Goal: Transaction & Acquisition: Book appointment/travel/reservation

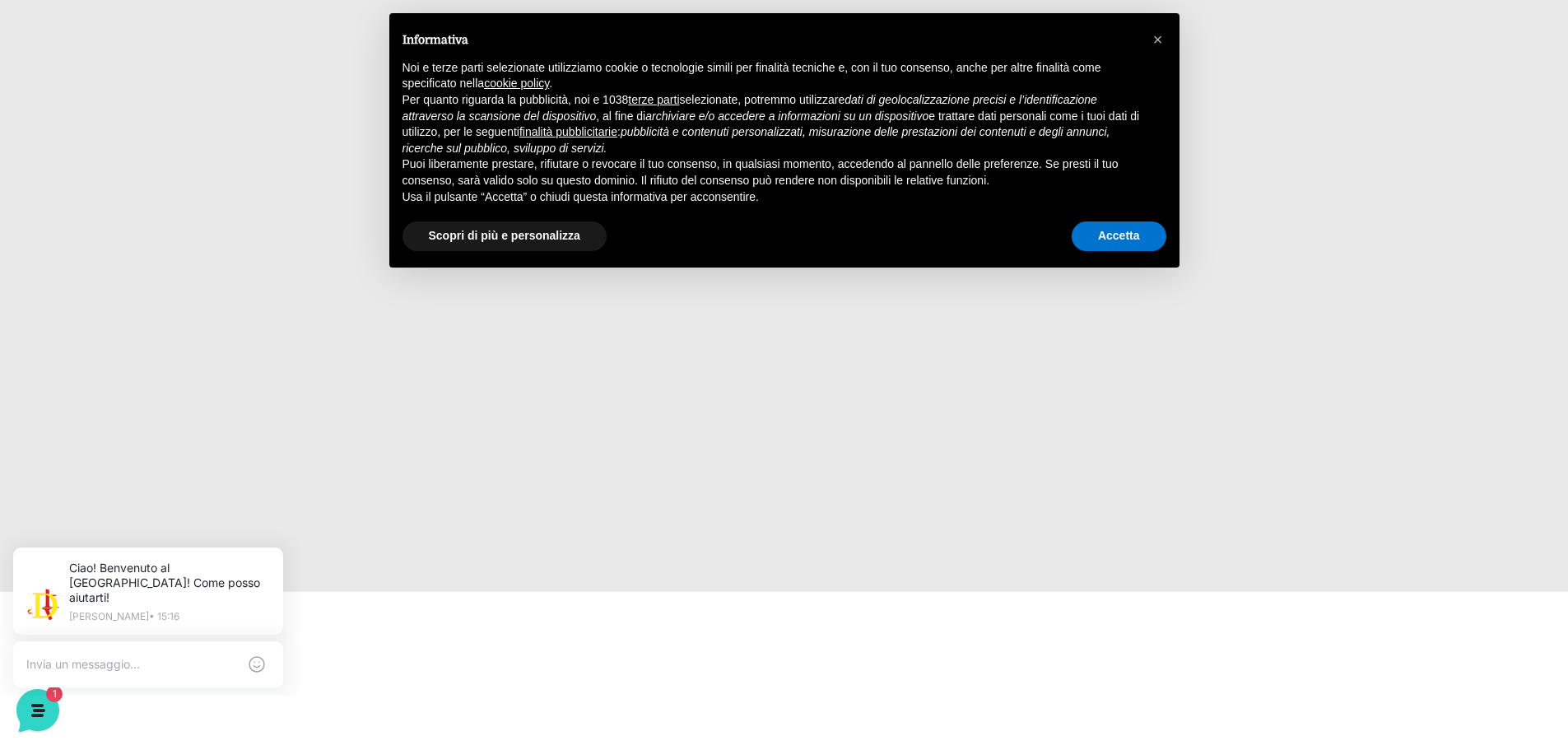
scroll to position [165, 0]
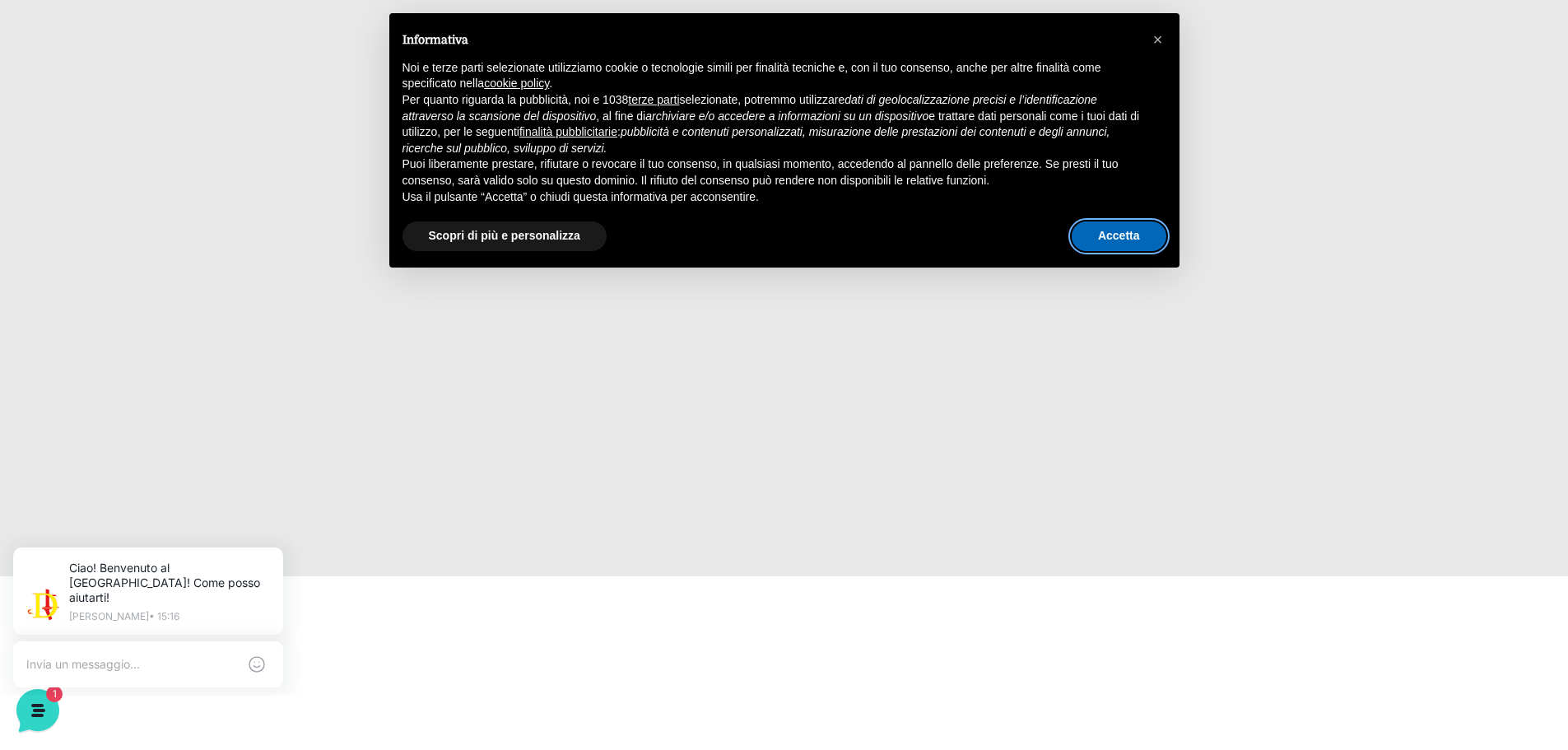
drag, startPoint x: 1136, startPoint y: 234, endPoint x: 1038, endPoint y: 274, distance: 105.8
click at [1136, 233] on button "Accetta" at bounding box center [1119, 236] width 94 height 30
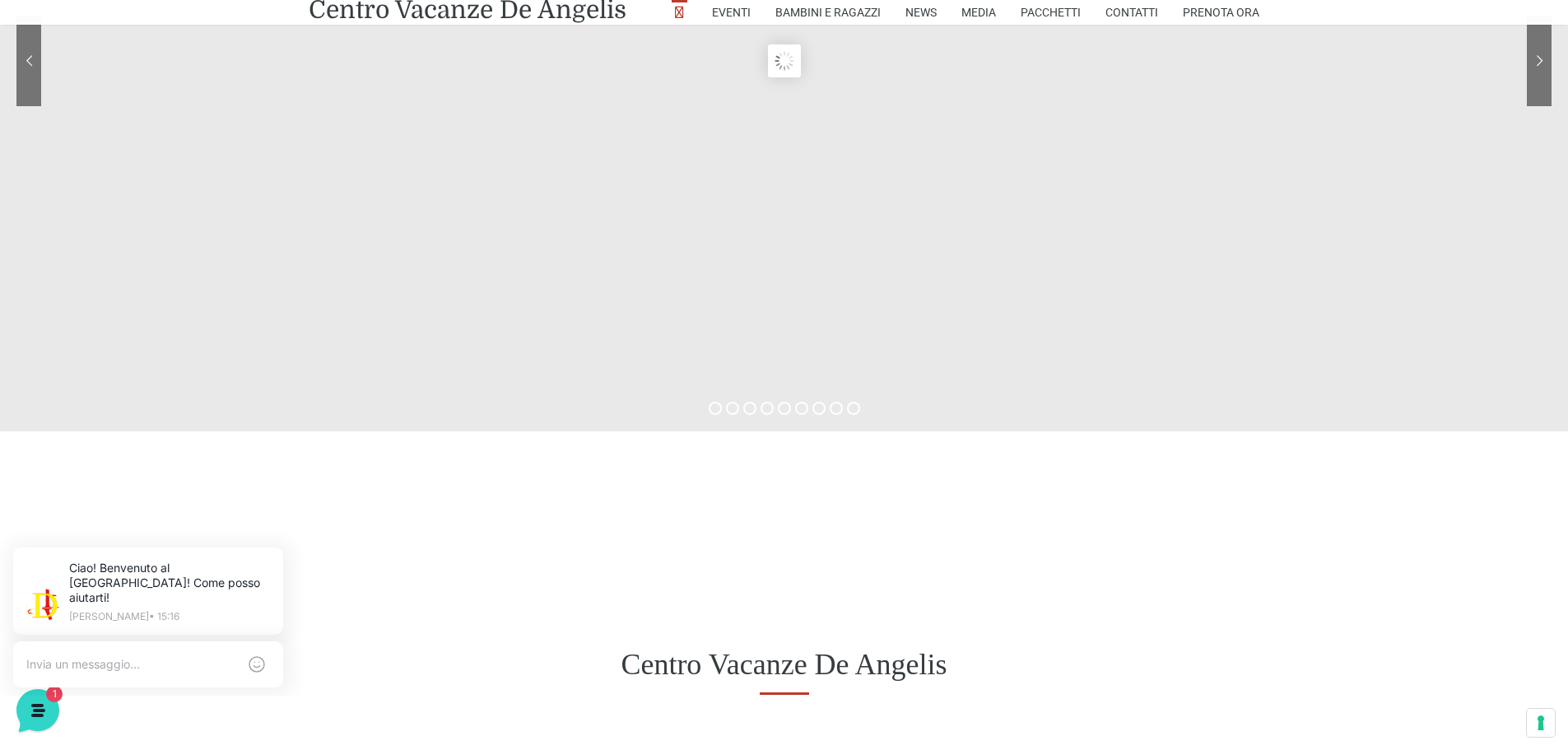
scroll to position [0, 0]
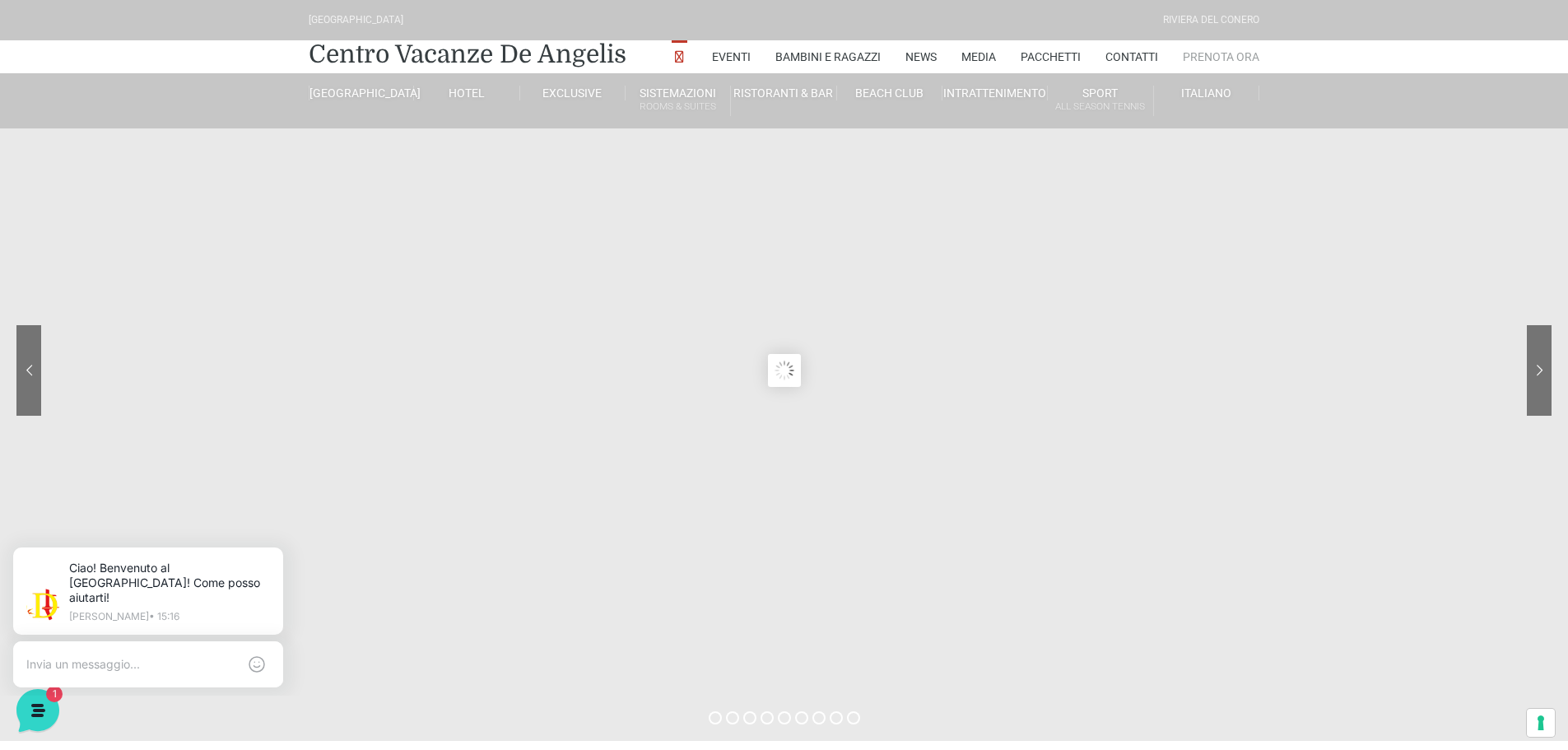
click at [1244, 52] on link "Prenota Ora" at bounding box center [1221, 56] width 76 height 33
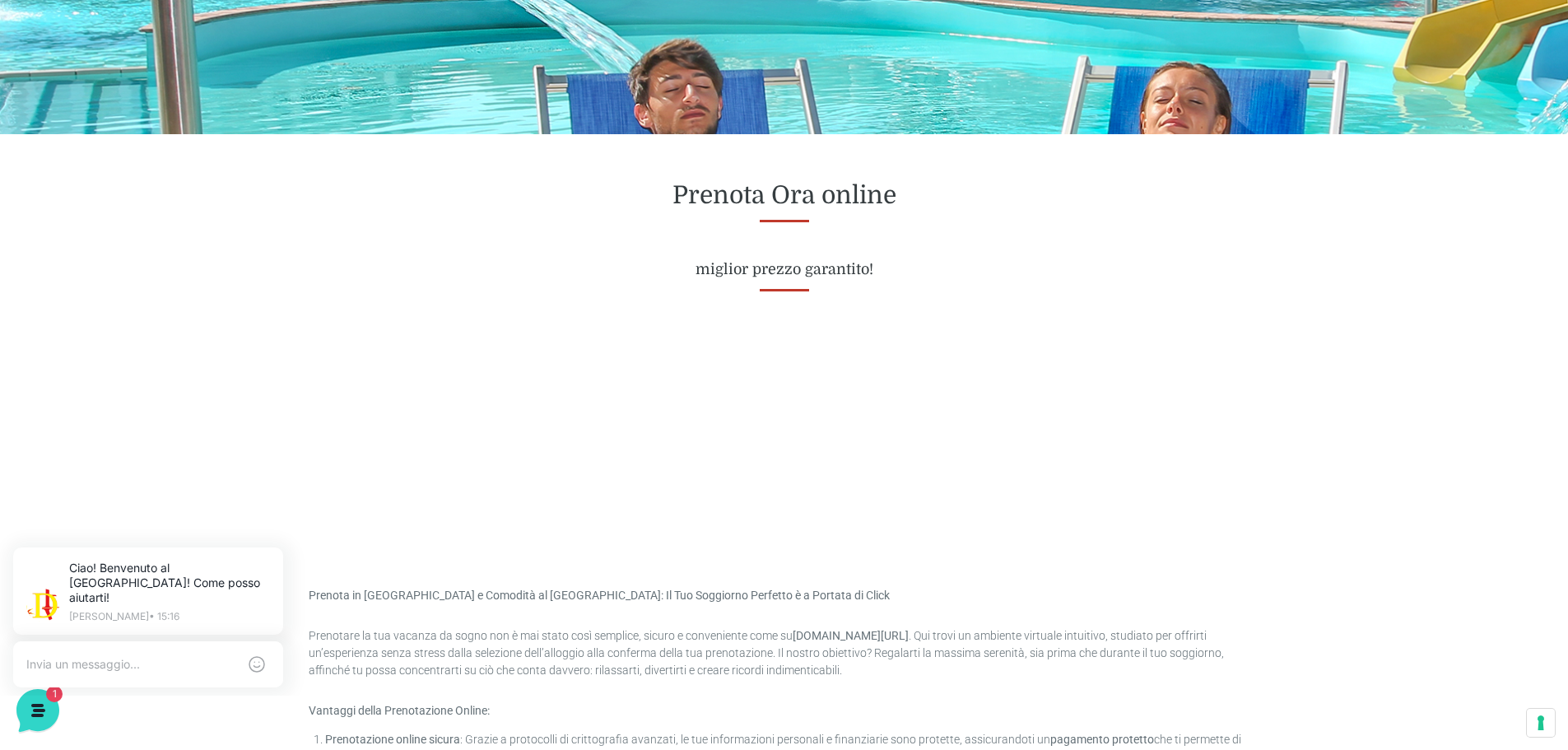
scroll to position [576, 0]
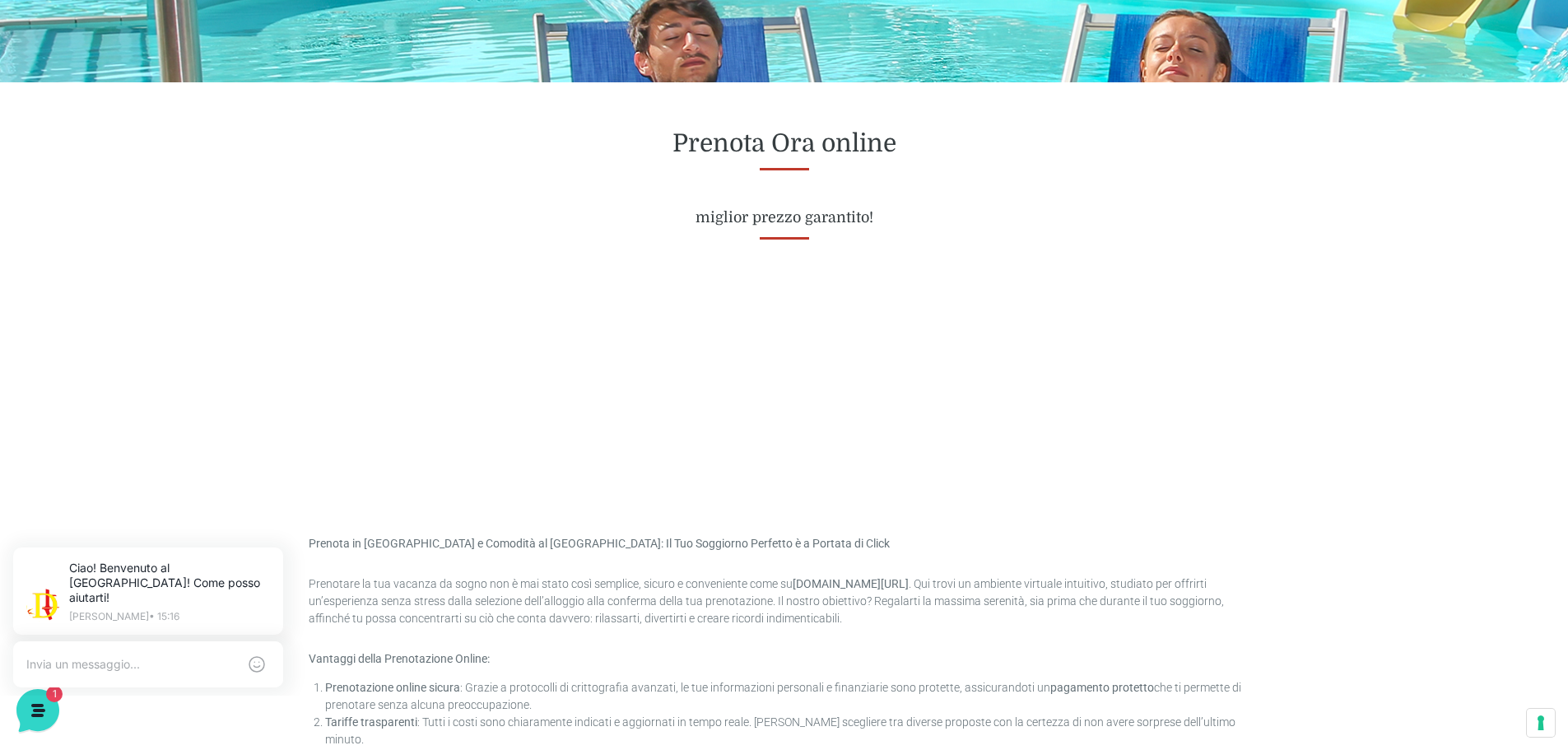
click at [479, 219] on h4 "miglior prezzo garantito!" at bounding box center [784, 218] width 951 height 18
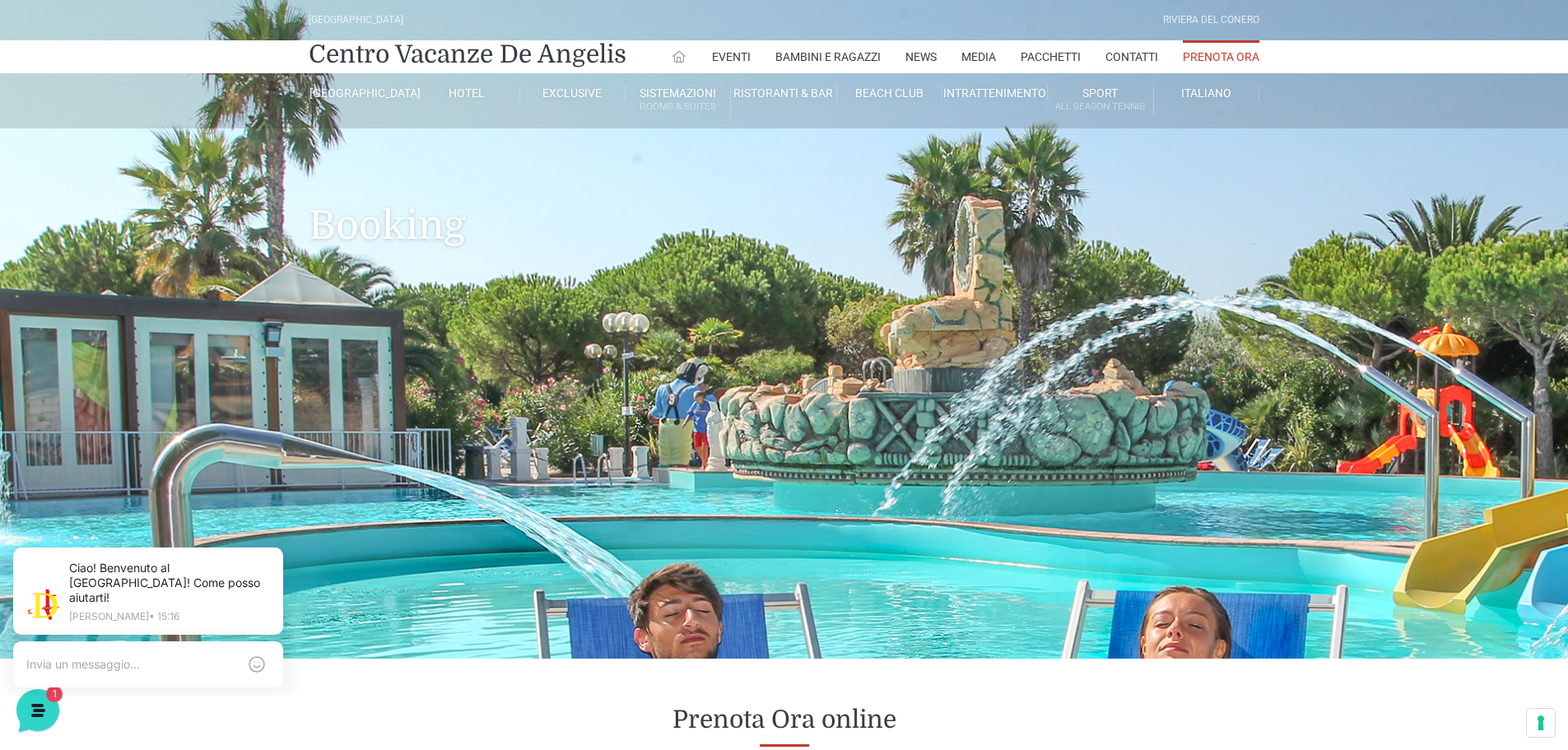
click at [678, 54] on icon at bounding box center [679, 57] width 15 height 15
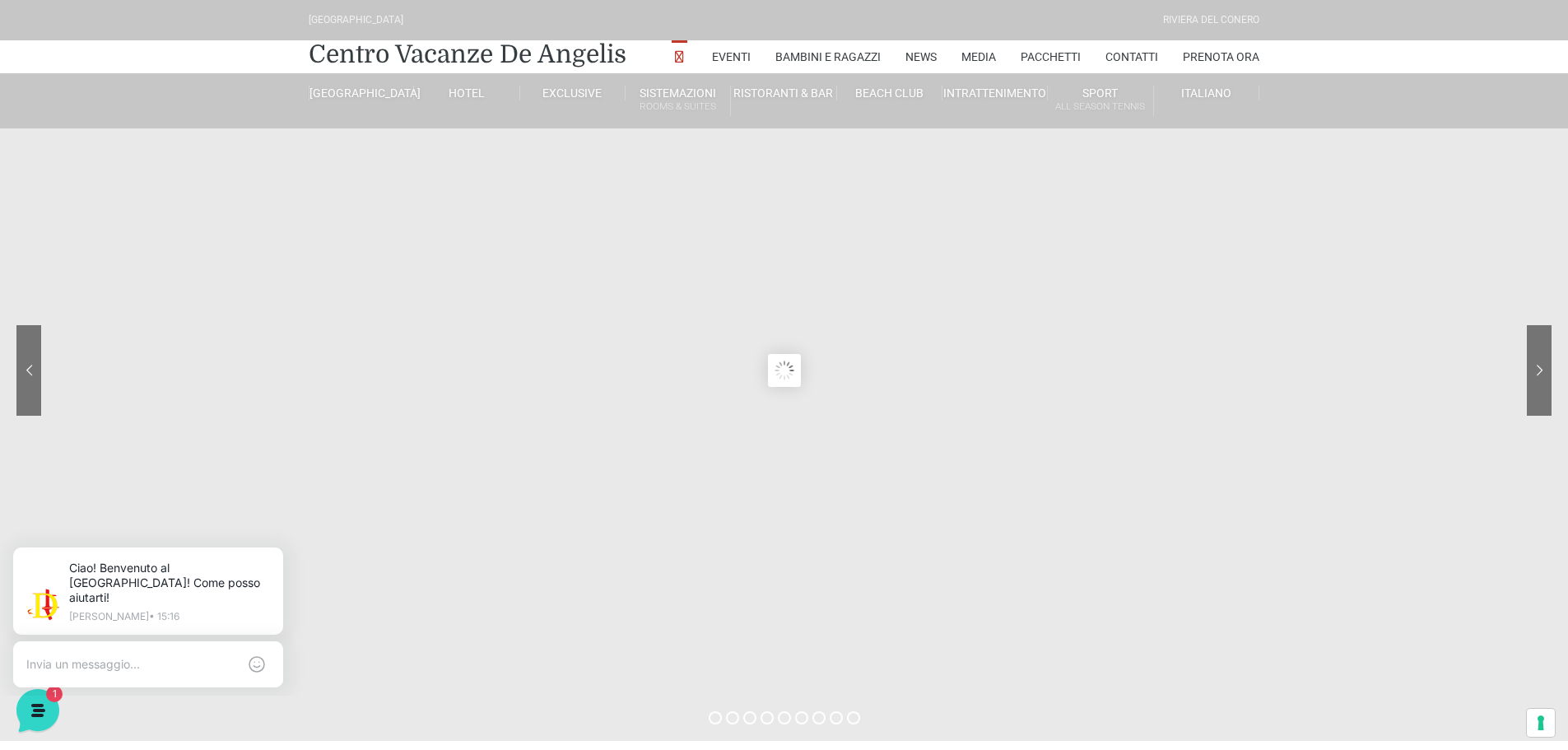
scroll to position [494, 0]
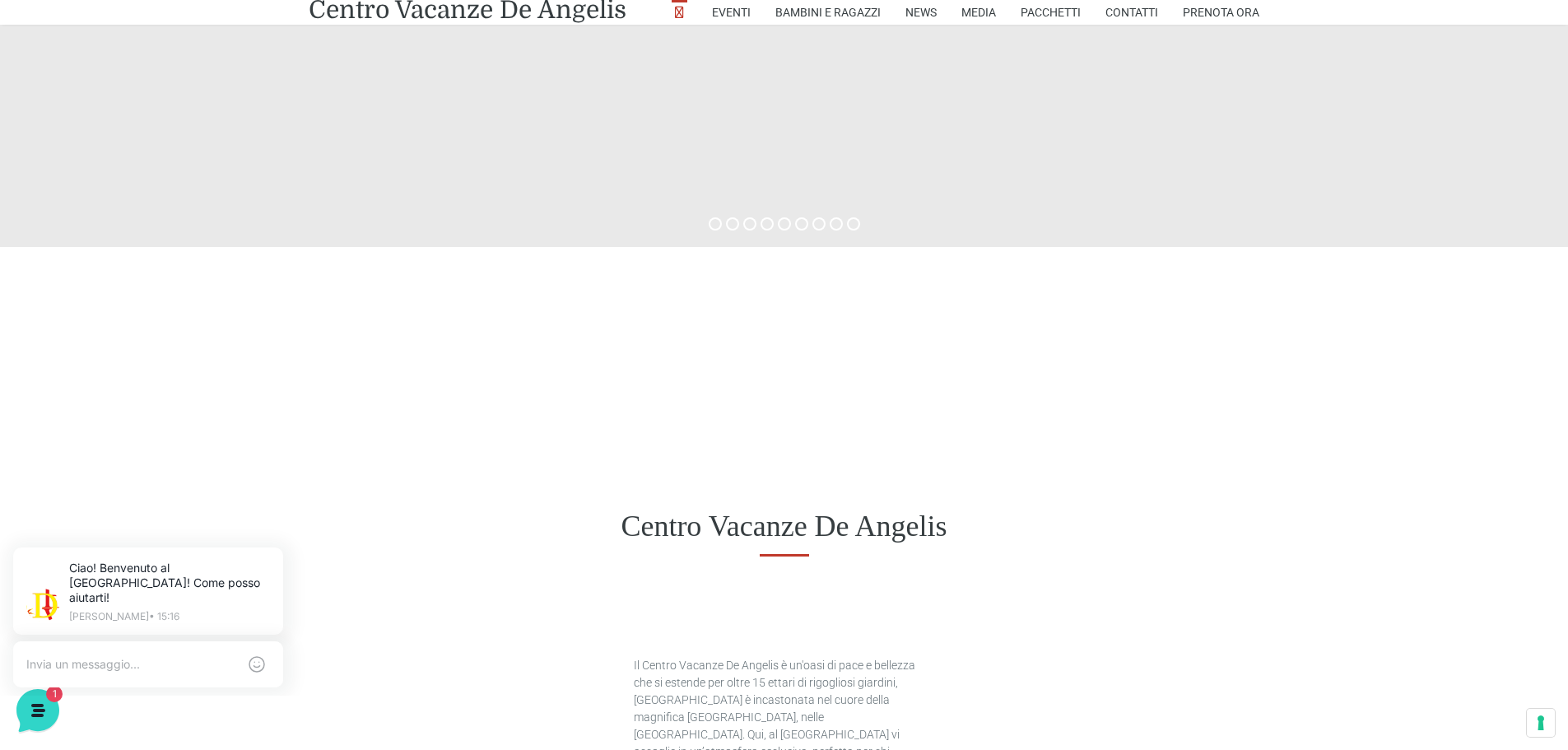
click at [629, 451] on div at bounding box center [784, 355] width 1568 height 216
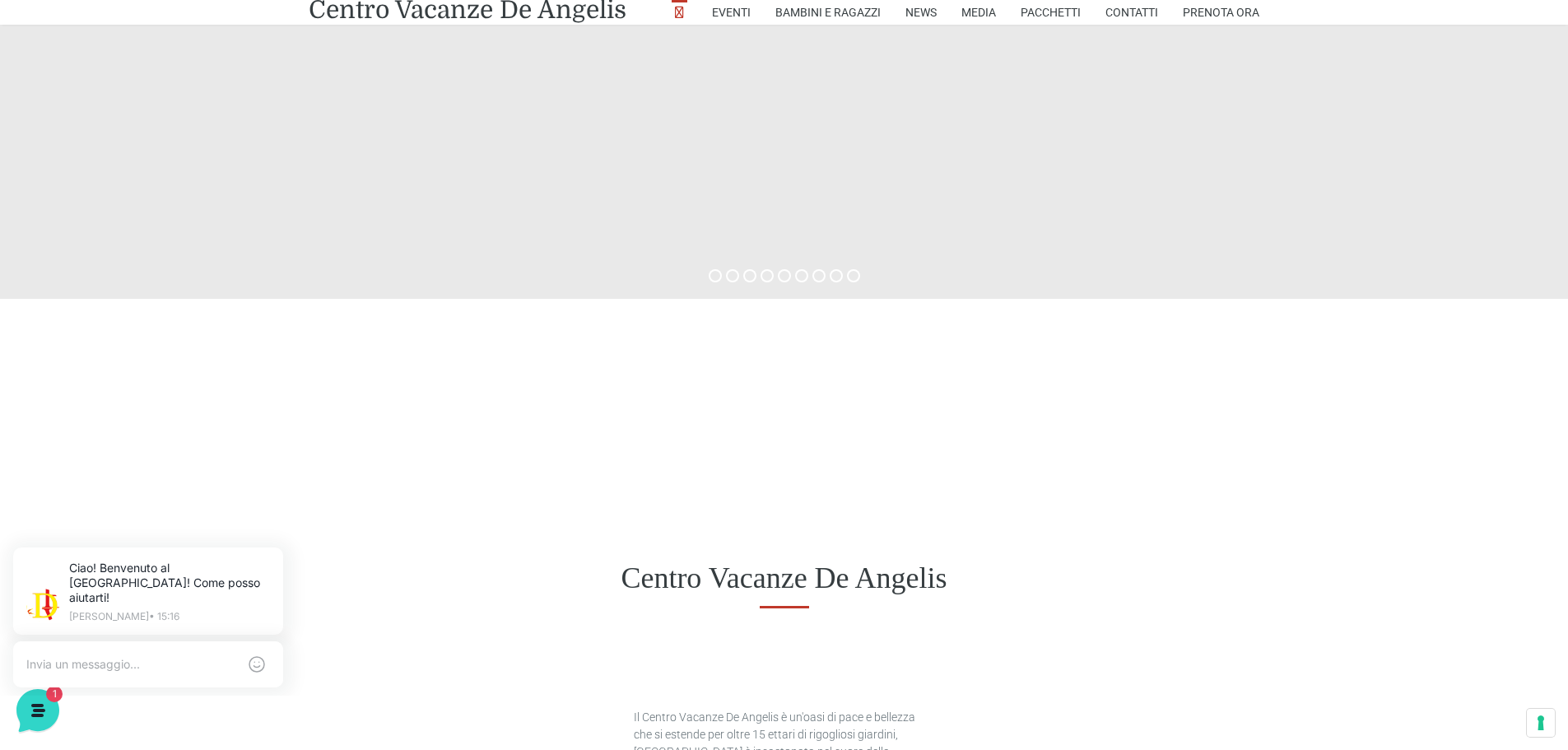
scroll to position [247, 0]
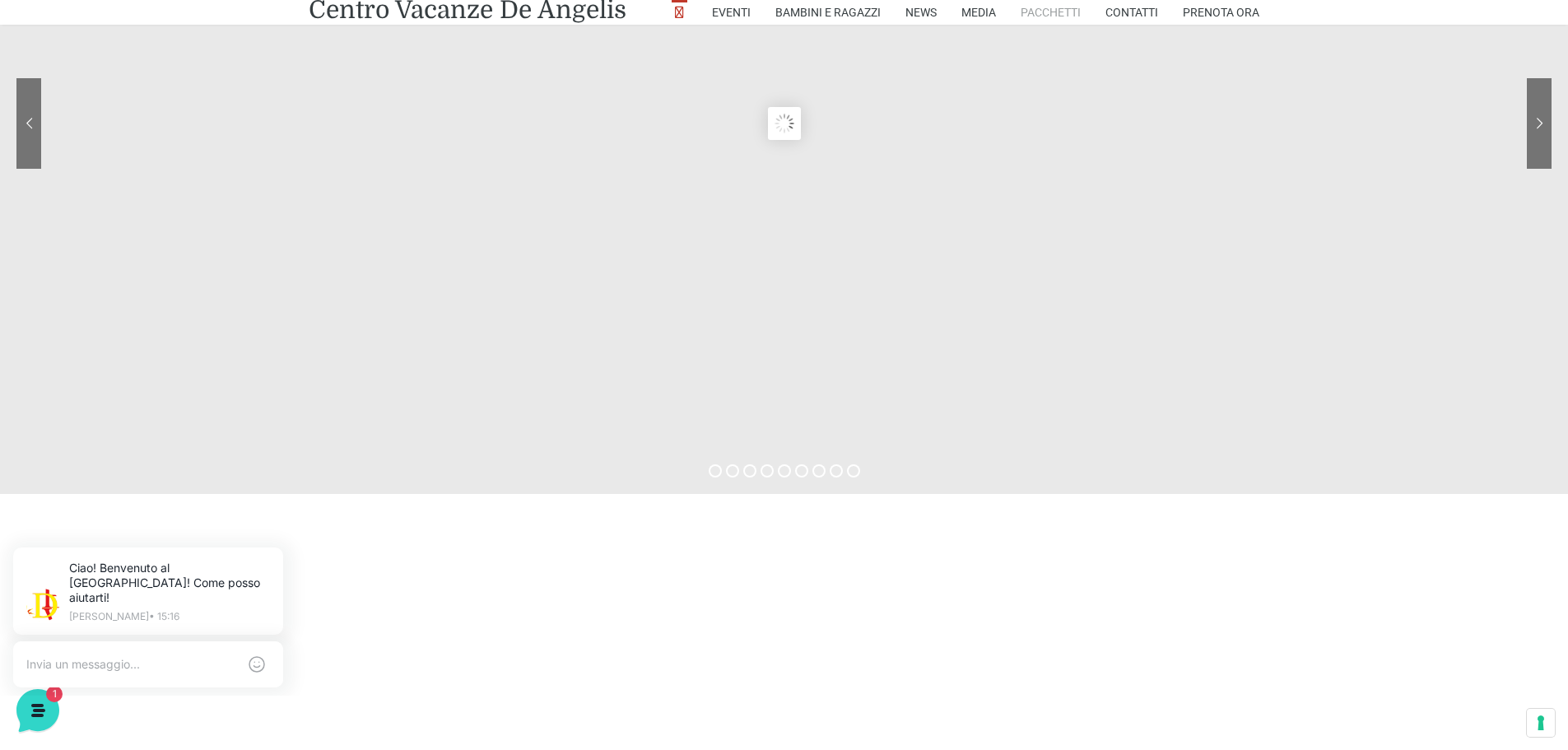
click at [1061, 12] on link "Pacchetti" at bounding box center [1050, 12] width 60 height 25
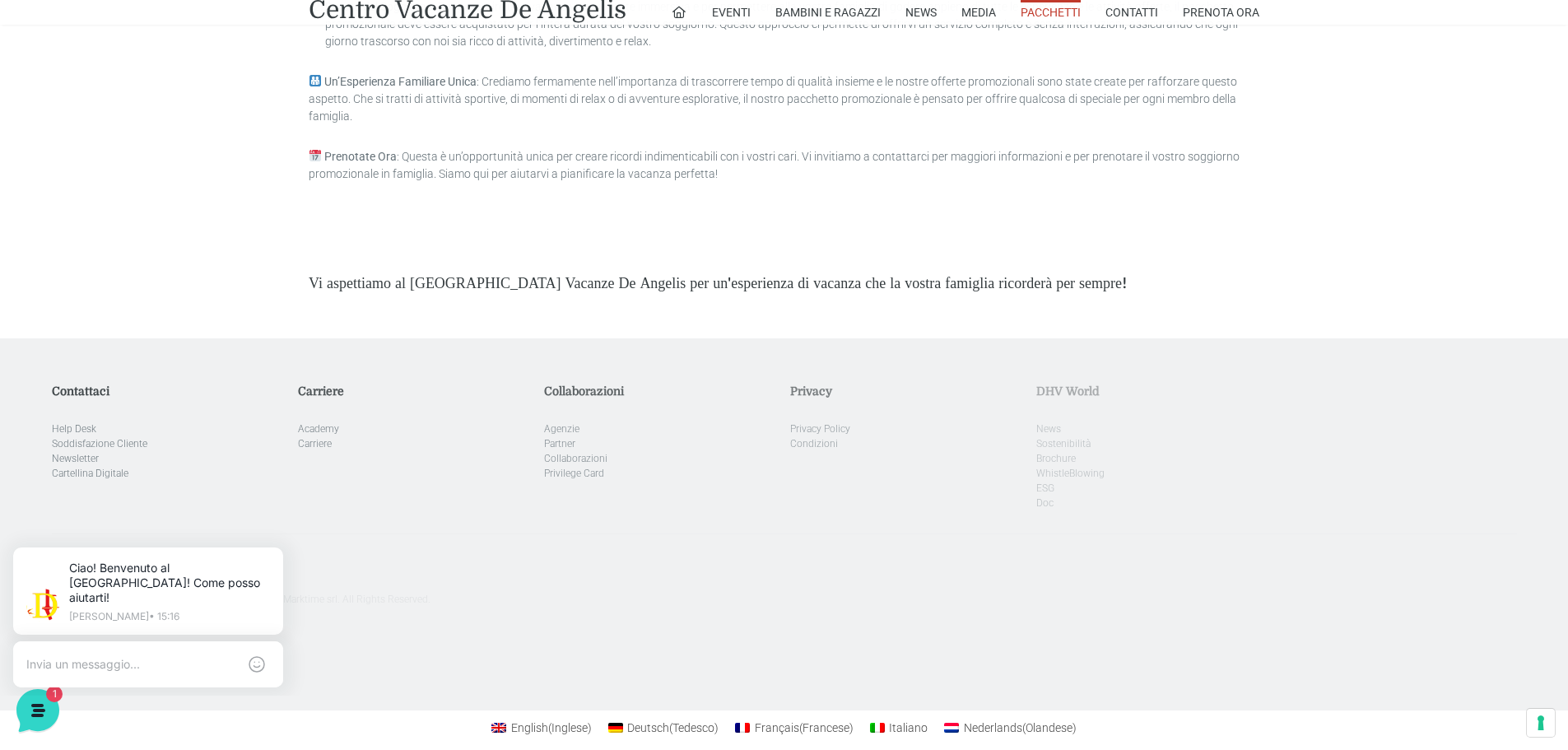
scroll to position [4595, 0]
click at [154, 657] on textarea at bounding box center [132, 665] width 211 height 15
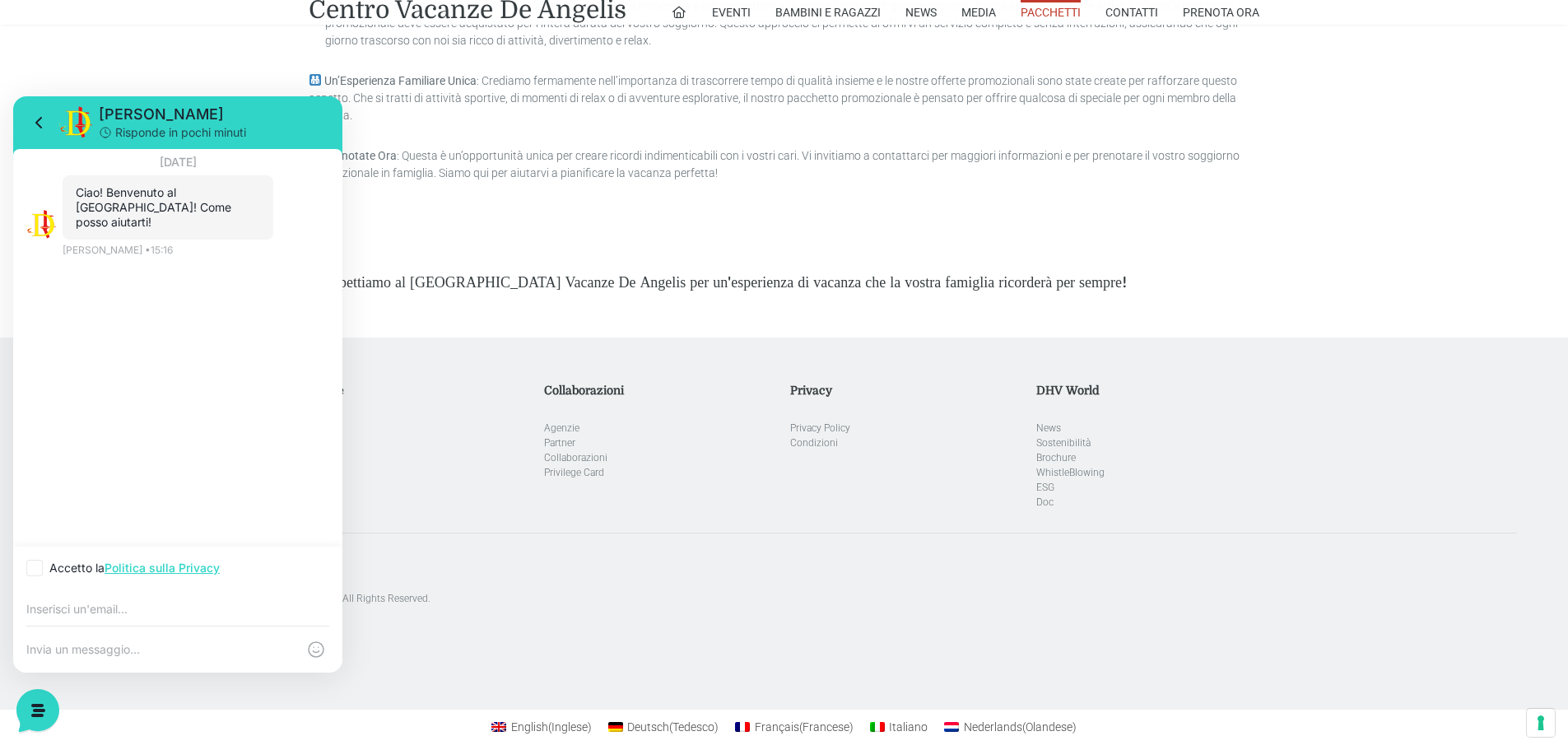
click at [35, 571] on icon at bounding box center [34, 568] width 10 height 10
click at [35, 571] on input "Accetto la Politica sulla Privacy" at bounding box center [31, 568] width 10 height 10
checkbox input "true"
click at [102, 606] on input "email" at bounding box center [178, 610] width 303 height 13
click at [69, 644] on textarea at bounding box center [161, 650] width 270 height 15
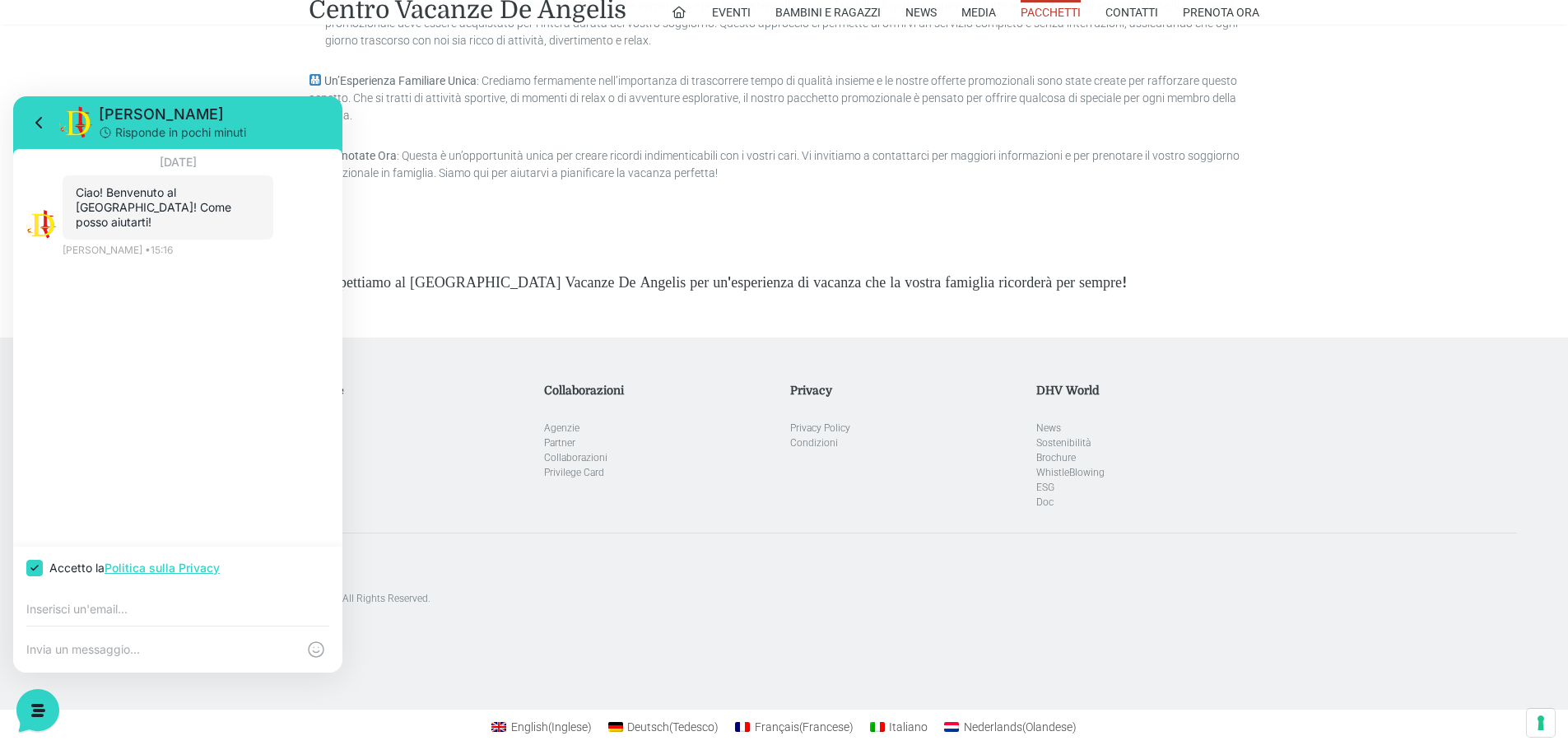
click at [101, 613] on input "email" at bounding box center [178, 610] width 303 height 13
click at [90, 648] on textarea at bounding box center [161, 650] width 270 height 15
click at [119, 616] on div at bounding box center [177, 608] width 329 height 36
click at [112, 606] on input "email" at bounding box center [178, 610] width 303 height 13
type input "alessandro.buzzini89@gmail.com"
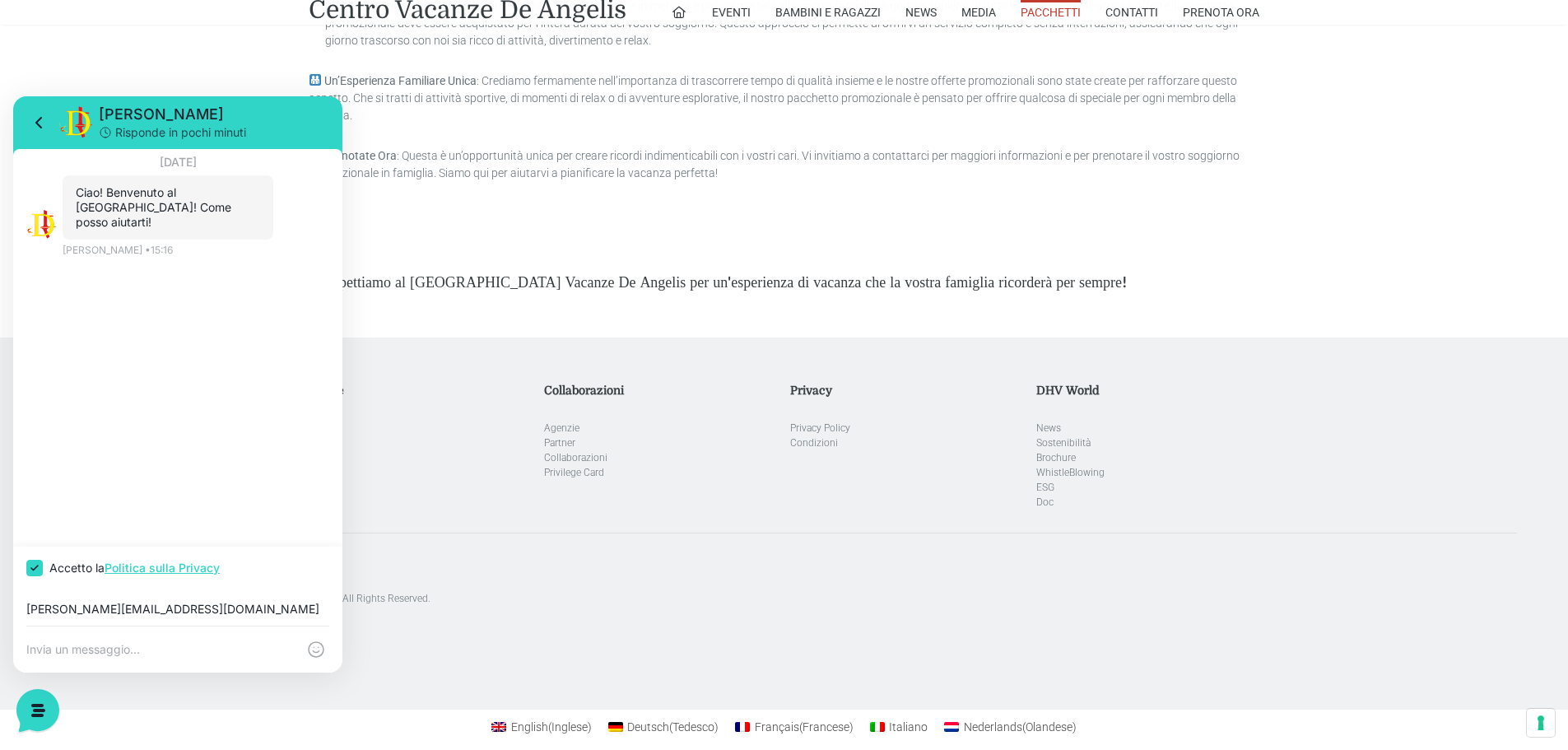
click at [181, 641] on div at bounding box center [177, 650] width 329 height 46
click at [175, 651] on textarea at bounding box center [161, 650] width 270 height 15
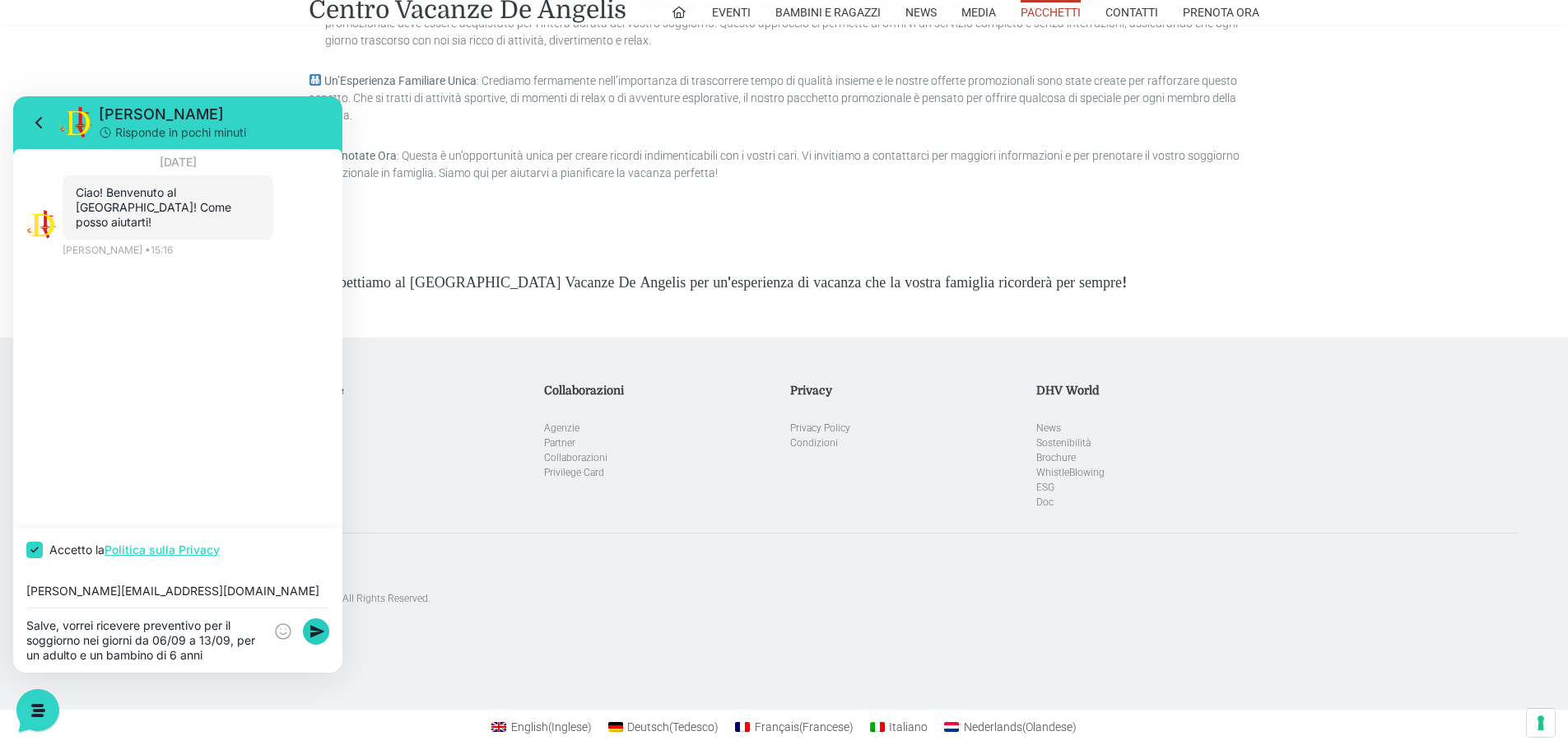
type textarea "Salve, vorrei ricevere preventivo per il soggiorno nei giorni da 06/09 a 13/09,…"
click at [319, 629] on rect at bounding box center [317, 632] width 27 height 27
